Goal: Task Accomplishment & Management: Use online tool/utility

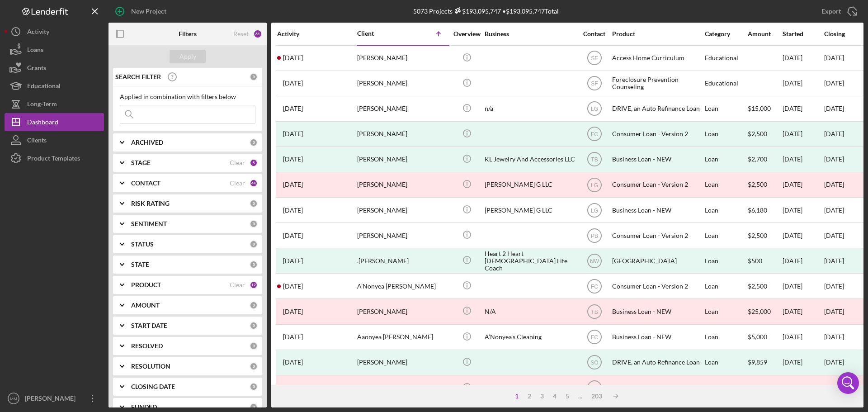
click at [146, 110] on input at bounding box center [187, 114] width 135 height 18
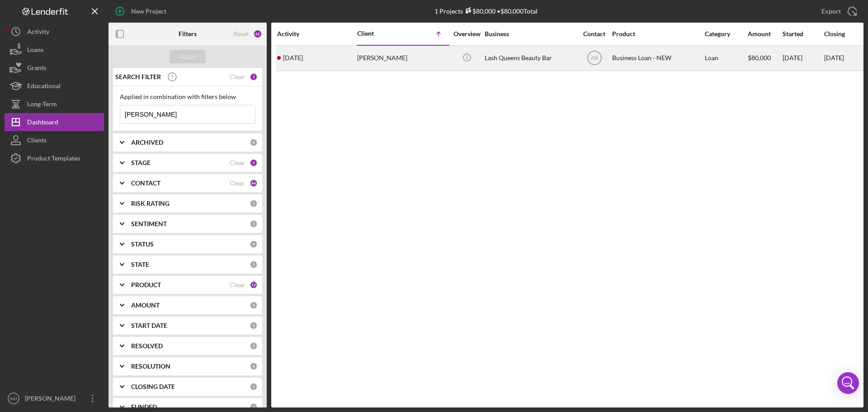
type input "[PERSON_NAME]"
click at [390, 58] on div "[PERSON_NAME]" at bounding box center [402, 58] width 90 height 24
click at [397, 65] on div "[PERSON_NAME]" at bounding box center [402, 58] width 90 height 24
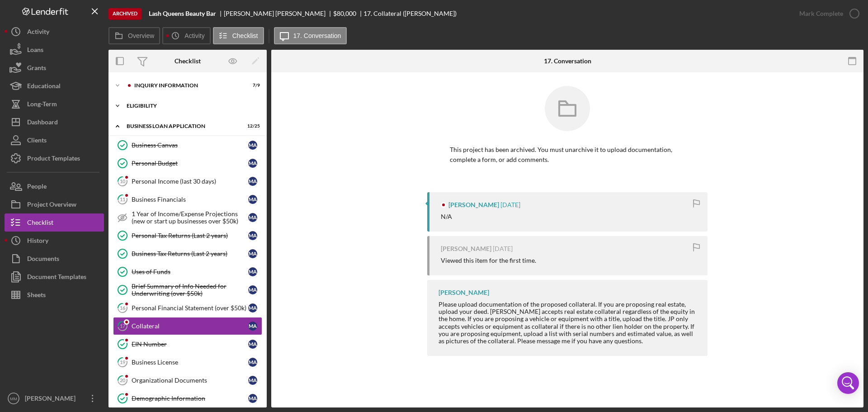
click at [175, 105] on div "ELIGIBILITY" at bounding box center [191, 105] width 129 height 5
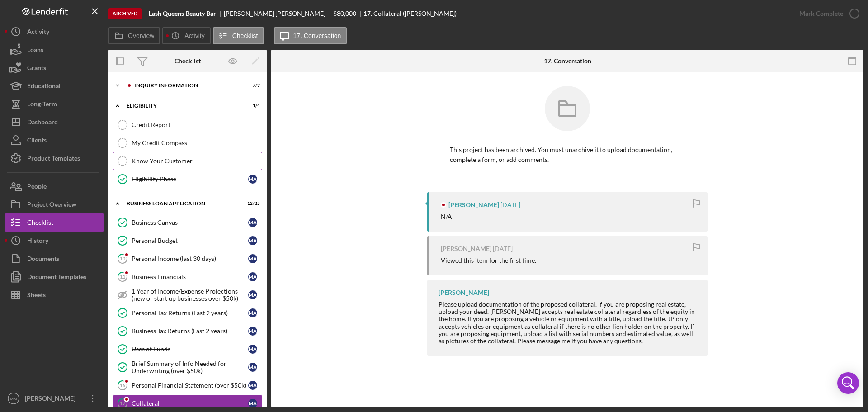
click at [170, 158] on div "Know Your Customer" at bounding box center [197, 160] width 130 height 7
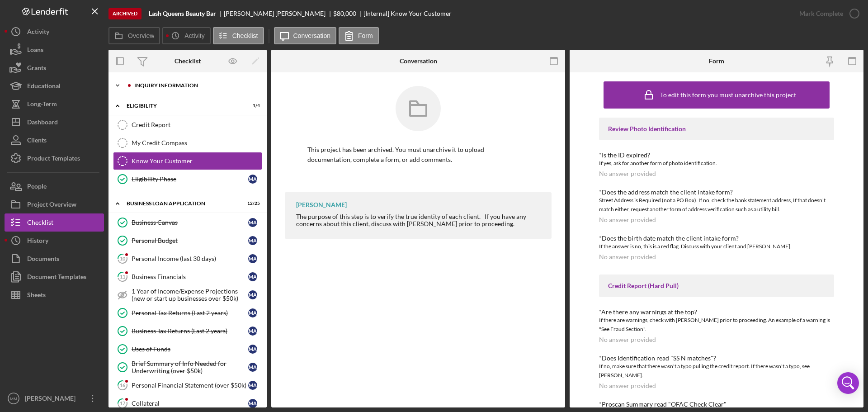
click at [181, 91] on div "Icon/Expander INQUIRY INFORMATION 7 / 9" at bounding box center [188, 85] width 158 height 18
